Goal: Information Seeking & Learning: Learn about a topic

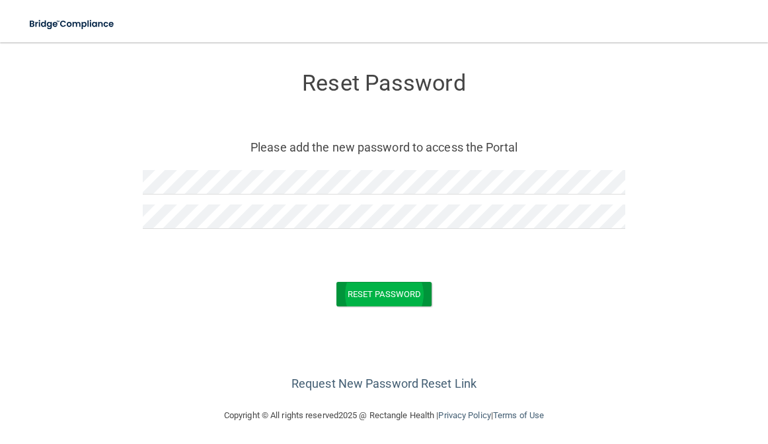
click at [356, 291] on button "Reset Password" at bounding box center [383, 294] width 95 height 24
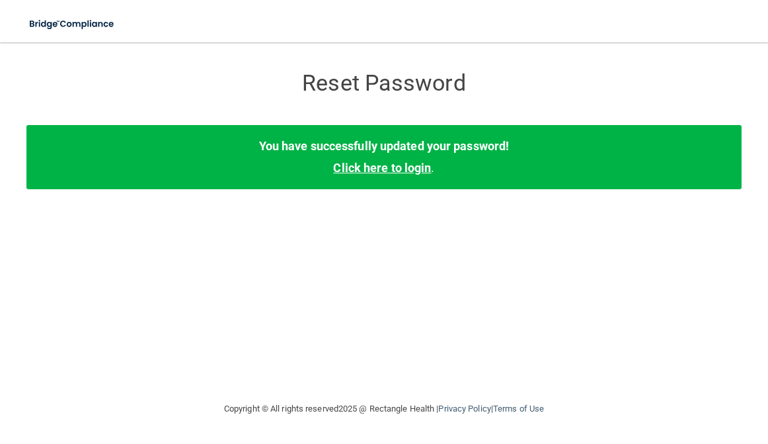
click at [379, 169] on link "Click here to login" at bounding box center [382, 168] width 98 height 14
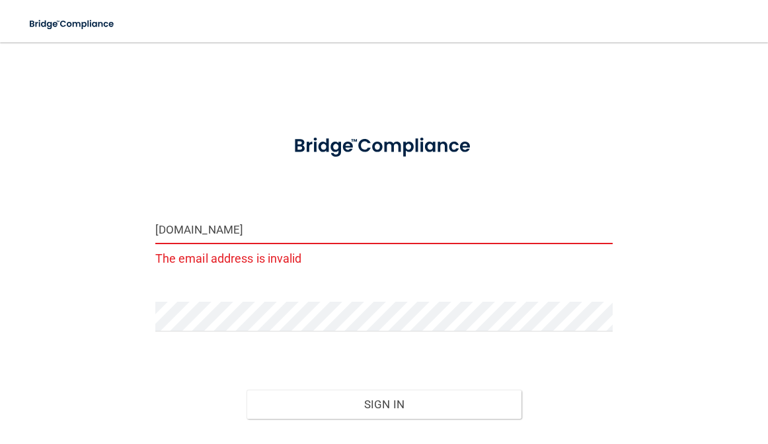
click at [231, 231] on input "[DOMAIN_NAME]" at bounding box center [384, 229] width 458 height 30
click at [337, 419] on div "Forgot Password?" at bounding box center [384, 451] width 478 height 66
click at [338, 413] on button "Sign In" at bounding box center [384, 403] width 275 height 29
click at [232, 228] on input "[DOMAIN_NAME]" at bounding box center [384, 229] width 458 height 30
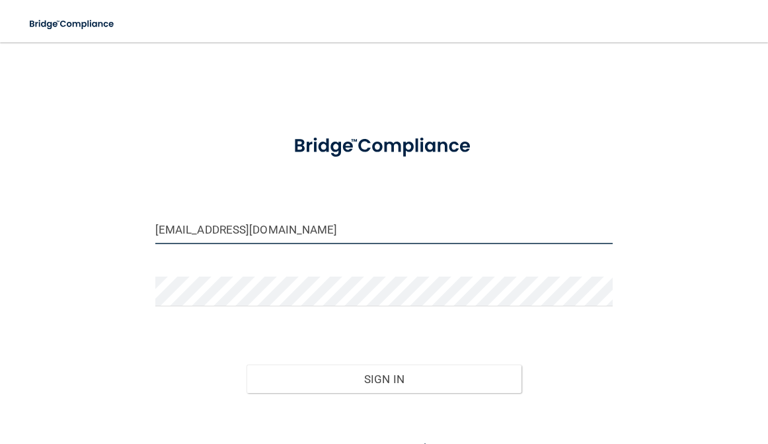
type input "[EMAIL_ADDRESS][DOMAIN_NAME]"
click at [385, 338] on div "Sign In" at bounding box center [384, 366] width 478 height 56
click at [375, 397] on div "Forgot Password?" at bounding box center [384, 426] width 478 height 66
click at [375, 395] on div "Forgot Password?" at bounding box center [384, 426] width 478 height 66
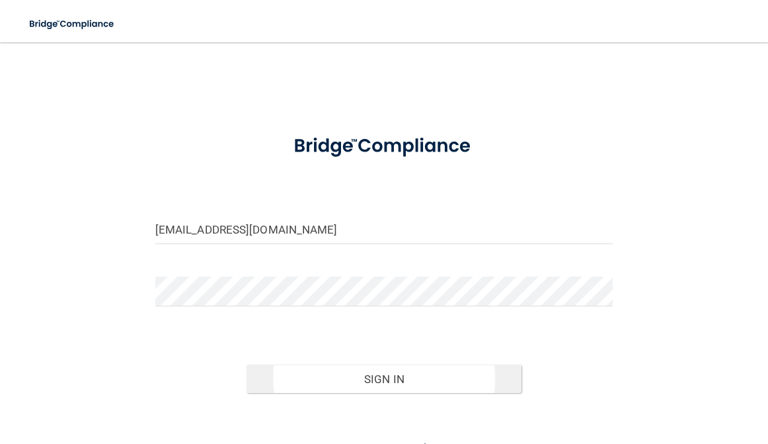
click at [375, 386] on button "Sign In" at bounding box center [384, 378] width 275 height 29
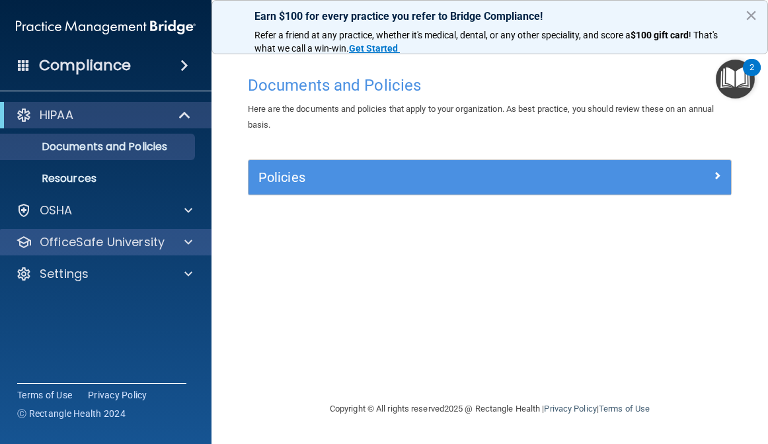
click at [110, 246] on p "OfficeSafe University" at bounding box center [102, 242] width 125 height 16
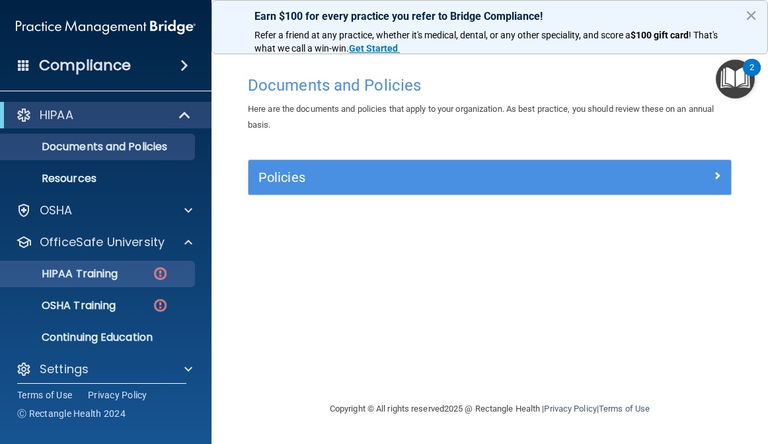
click at [104, 276] on p "HIPAA Training" at bounding box center [63, 273] width 109 height 13
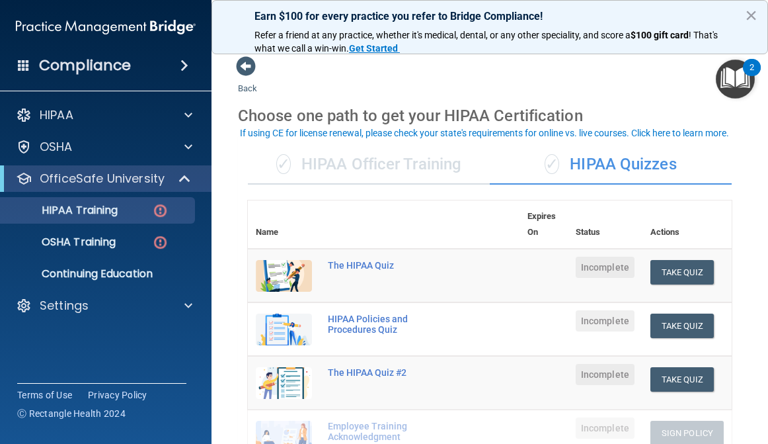
click at [286, 161] on span "✓" at bounding box center [283, 164] width 15 height 20
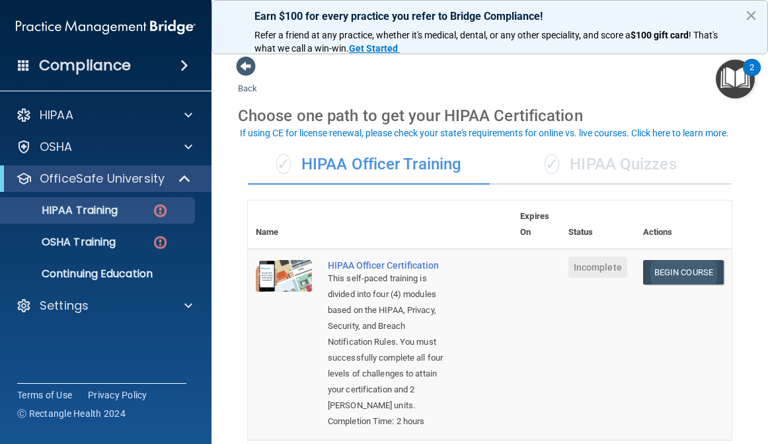
click at [660, 266] on link "Begin Course" at bounding box center [683, 272] width 81 height 24
